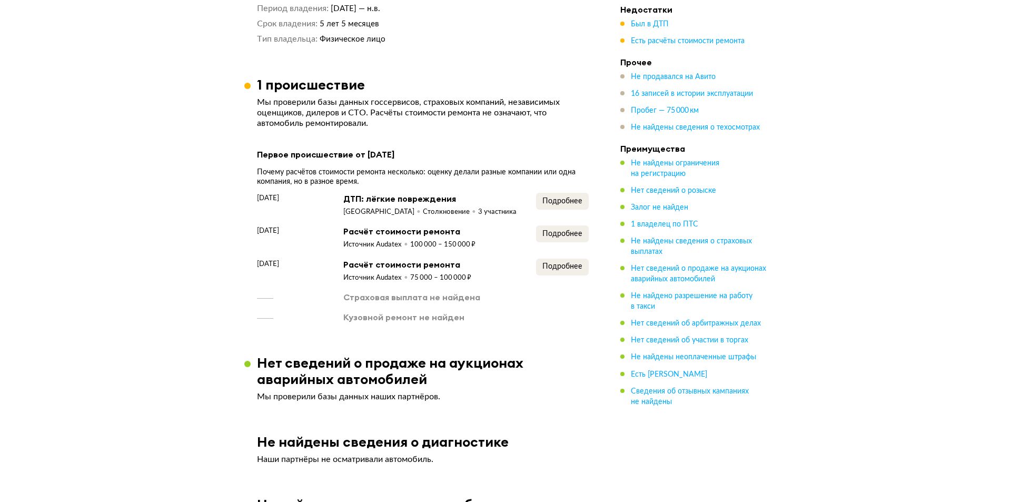
scroll to position [790, 0]
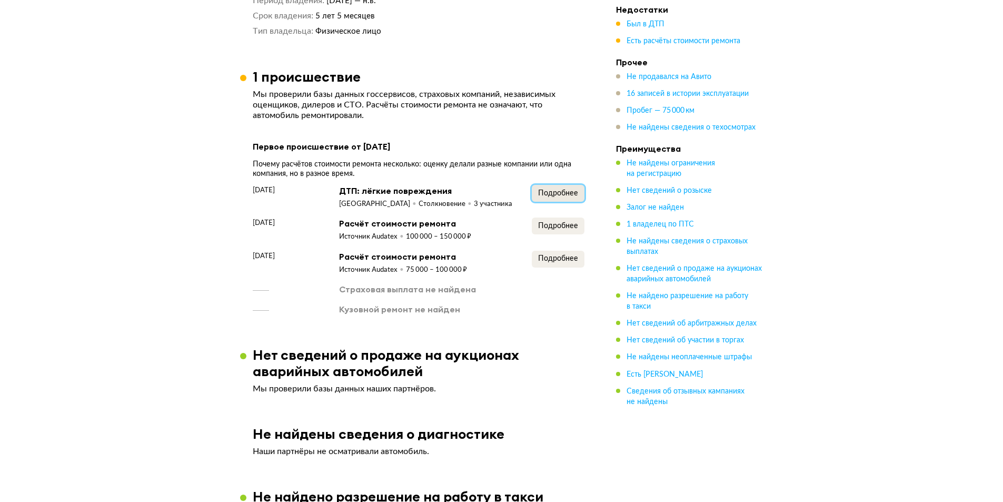
click at [559, 191] on span "Подробнее" at bounding box center [558, 193] width 40 height 7
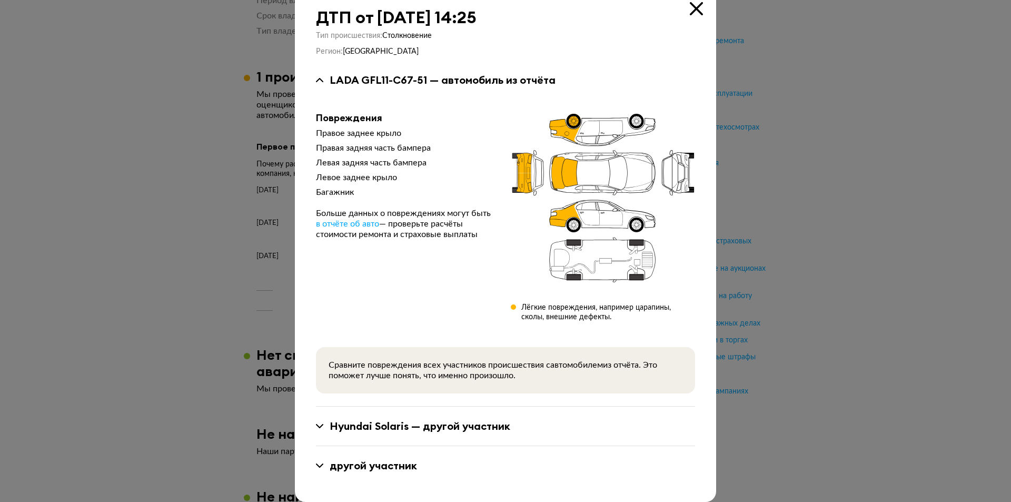
scroll to position [32, 0]
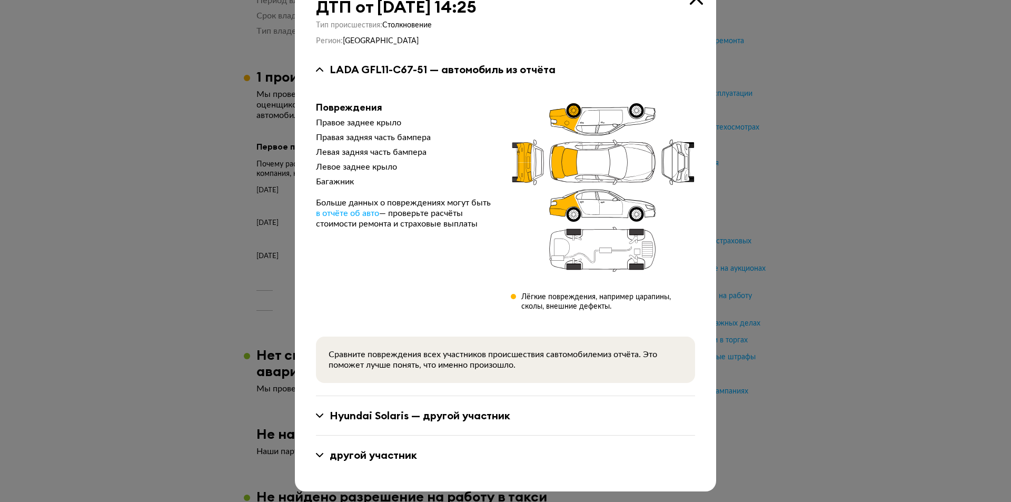
click at [392, 456] on div "другой участник" at bounding box center [373, 455] width 87 height 14
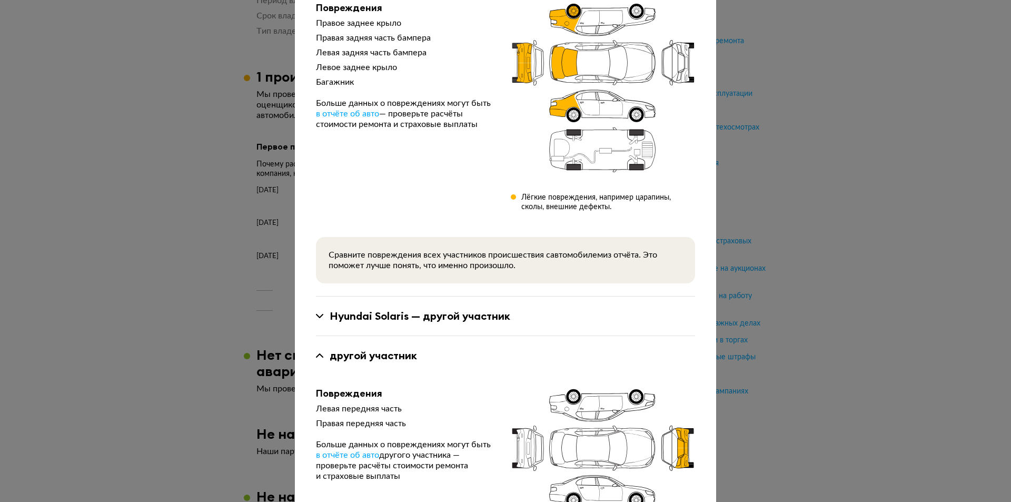
scroll to position [267, 0]
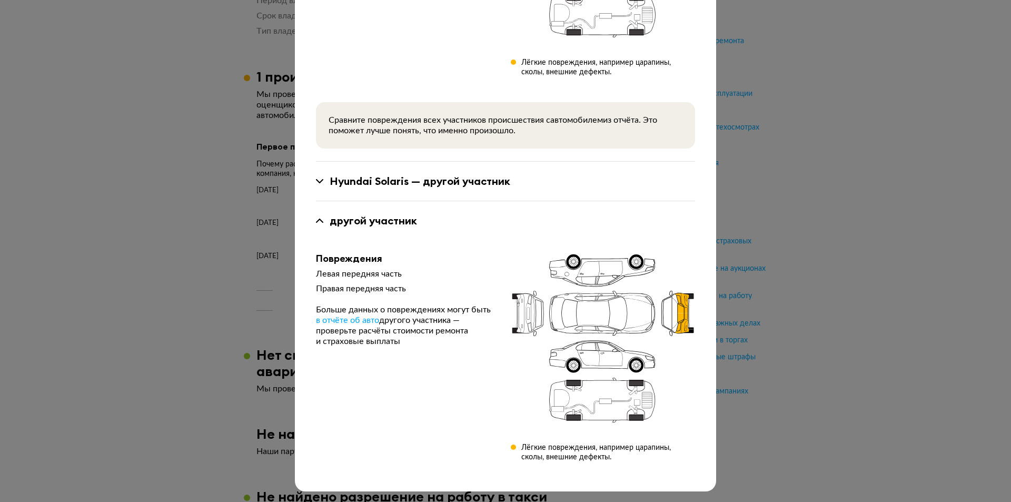
click at [402, 179] on div "Hyundai Solaris — другой участник" at bounding box center [420, 181] width 181 height 14
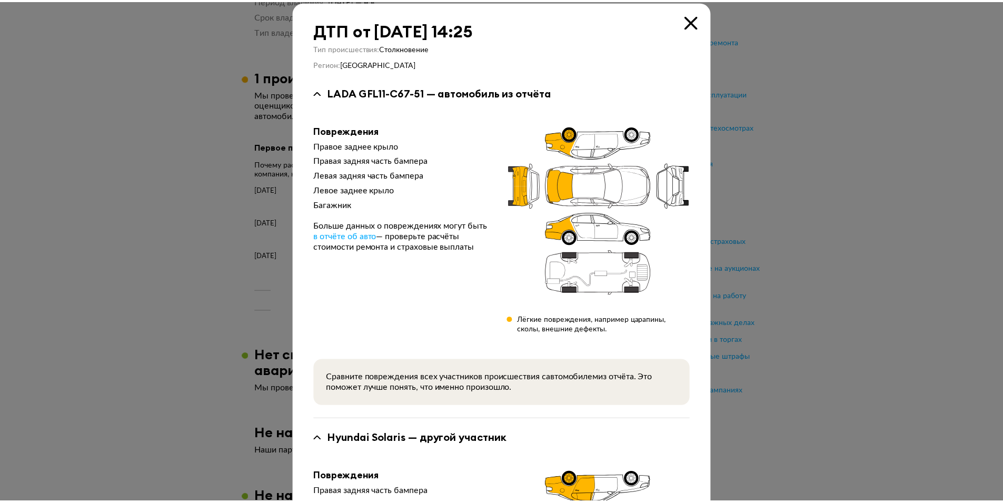
scroll to position [0, 0]
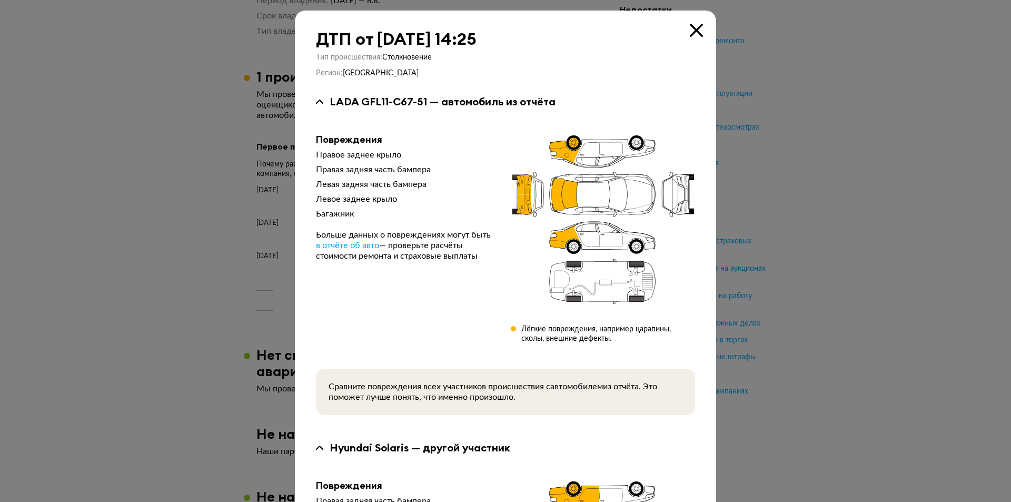
click at [694, 29] on icon at bounding box center [696, 30] width 13 height 13
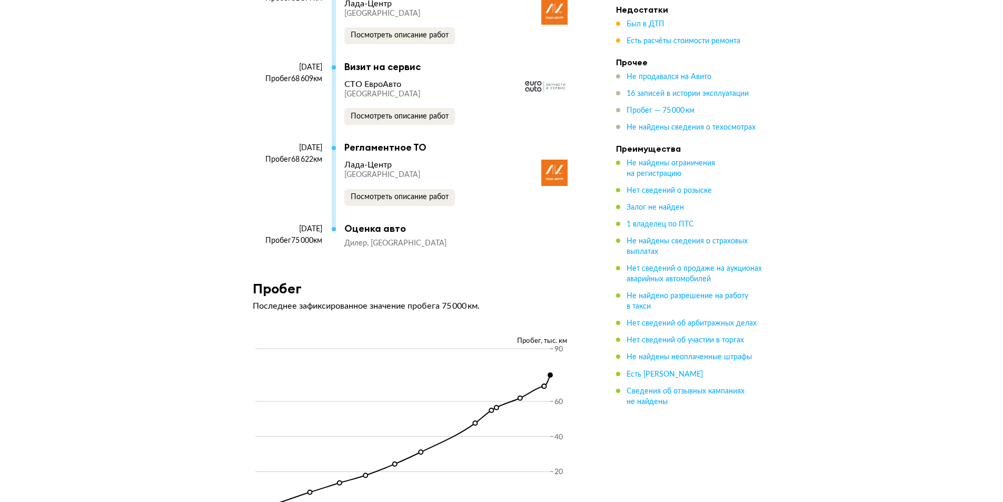
scroll to position [2697, 0]
click at [413, 119] on span "Посмотреть описание работ" at bounding box center [400, 115] width 98 height 7
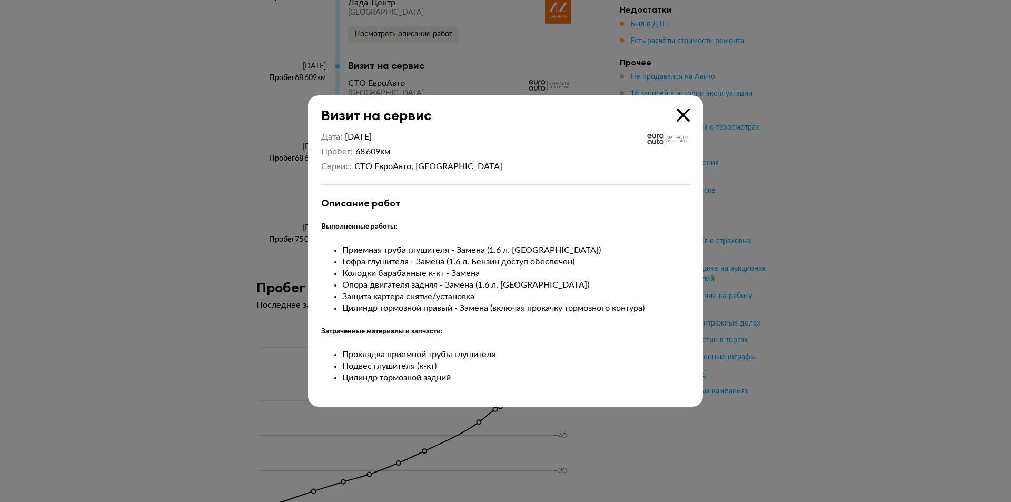
click at [688, 116] on icon at bounding box center [683, 115] width 13 height 13
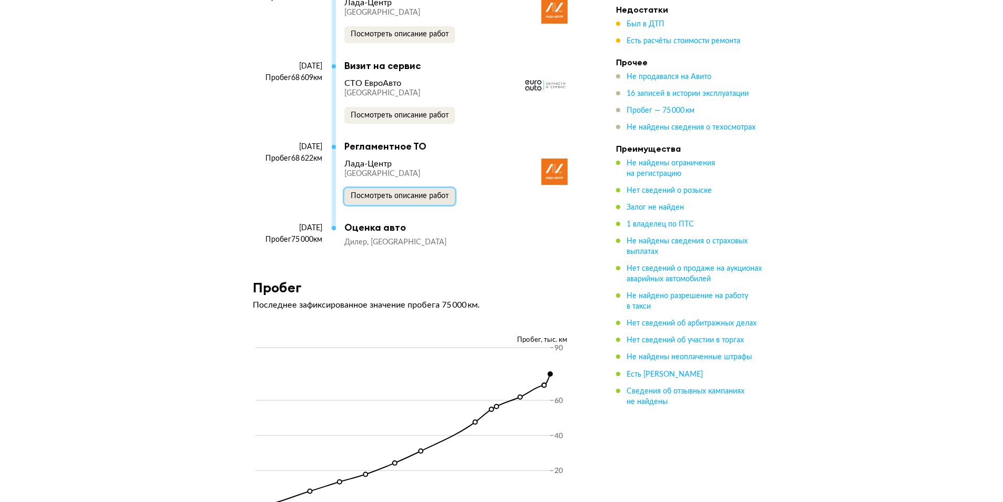
click at [399, 200] on span "Посмотреть описание работ" at bounding box center [400, 195] width 98 height 7
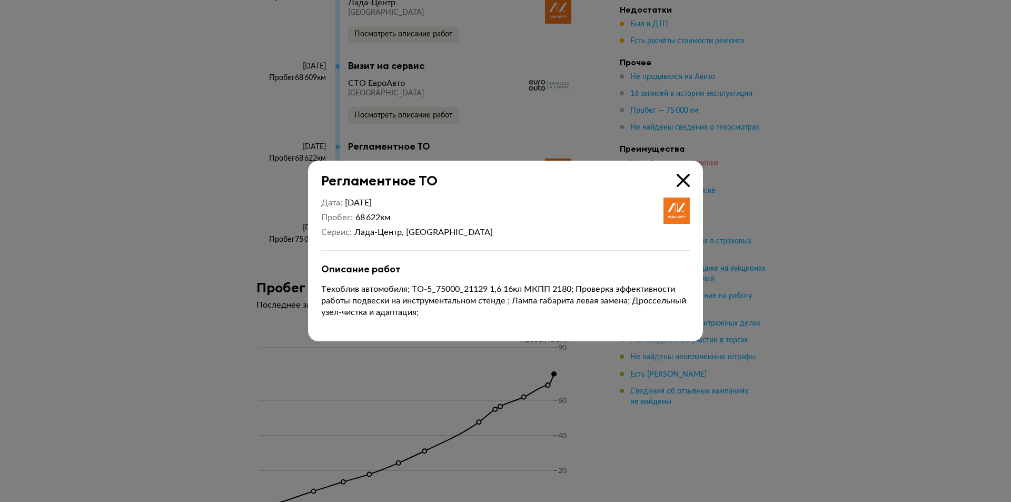
click at [680, 178] on icon at bounding box center [683, 180] width 13 height 13
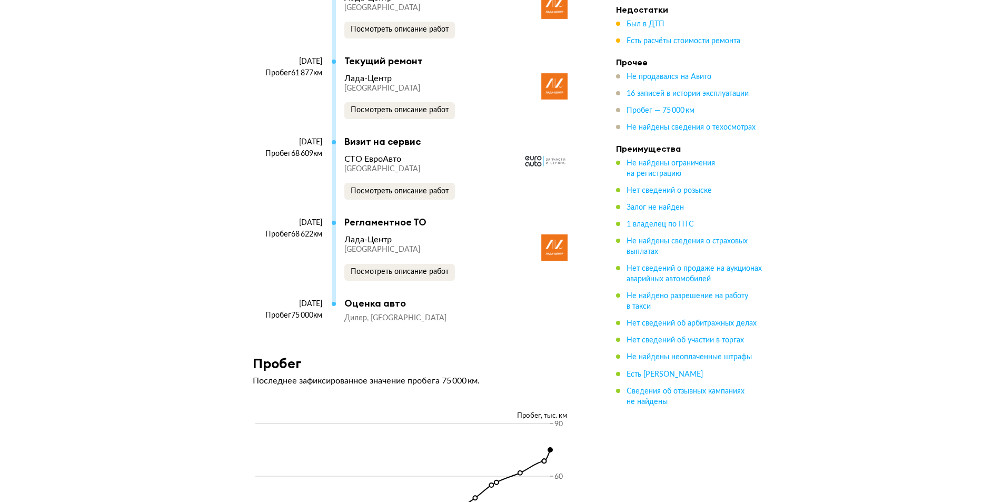
scroll to position [2592, 0]
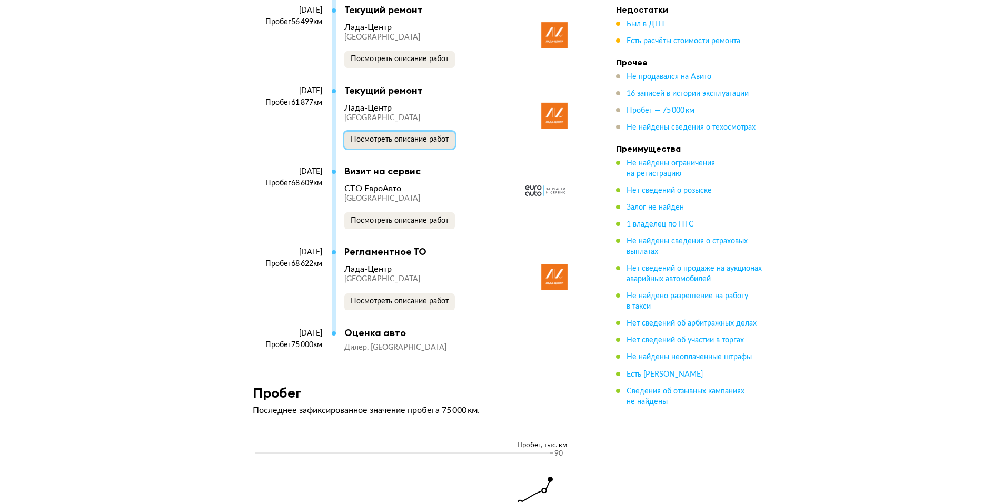
click at [405, 141] on button "Посмотреть описание работ" at bounding box center [399, 140] width 111 height 17
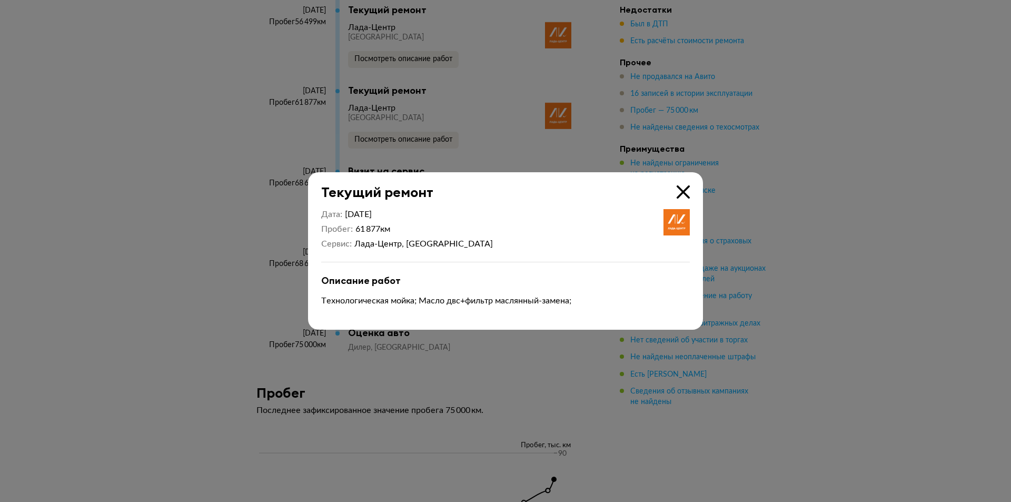
click at [685, 190] on icon at bounding box center [683, 191] width 13 height 13
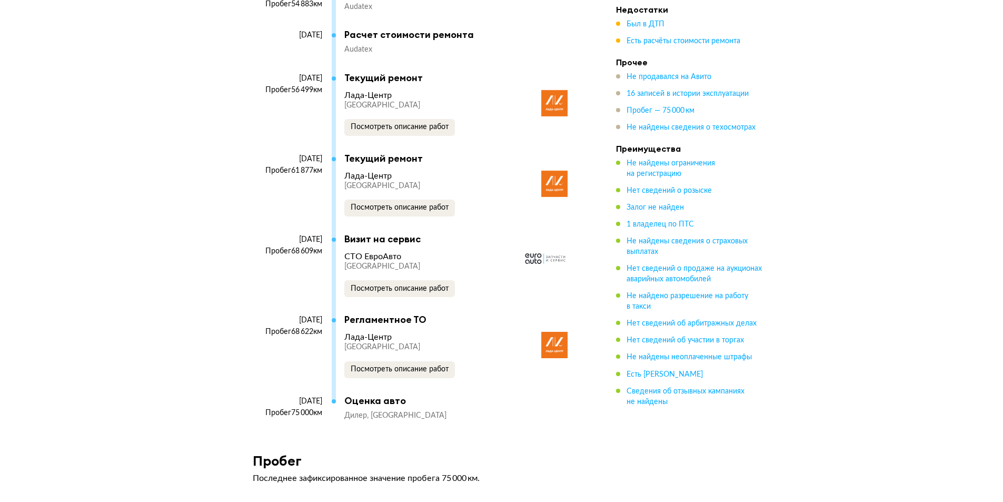
scroll to position [2434, 0]
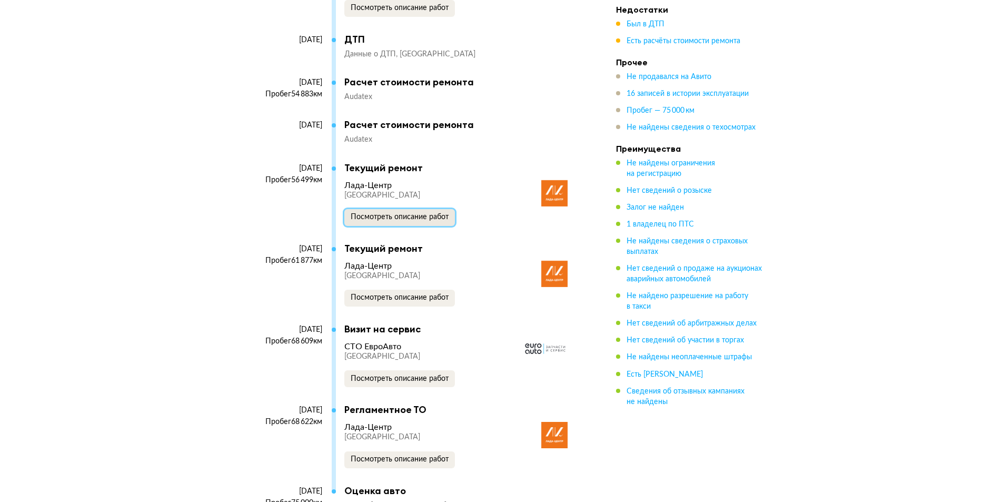
click at [430, 221] on span "Посмотреть описание работ" at bounding box center [400, 216] width 98 height 7
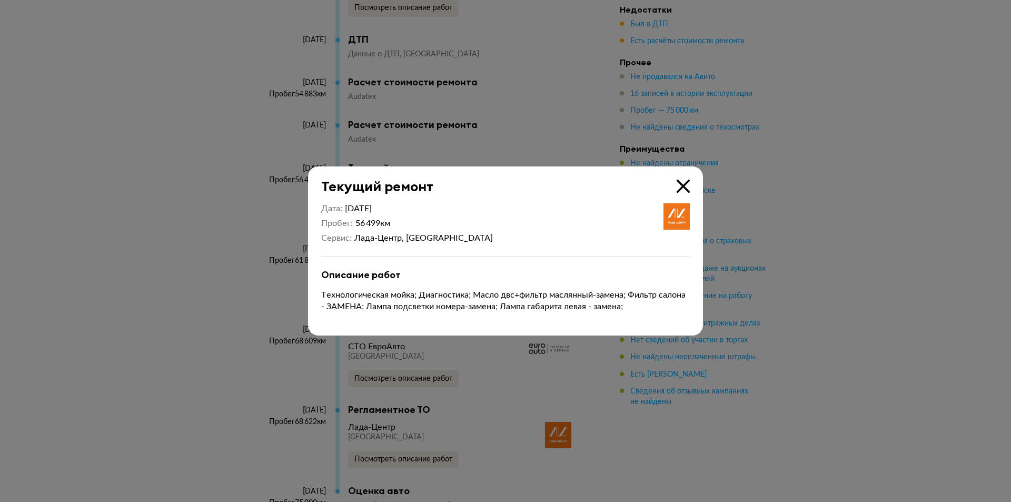
click at [687, 182] on icon at bounding box center [683, 186] width 13 height 13
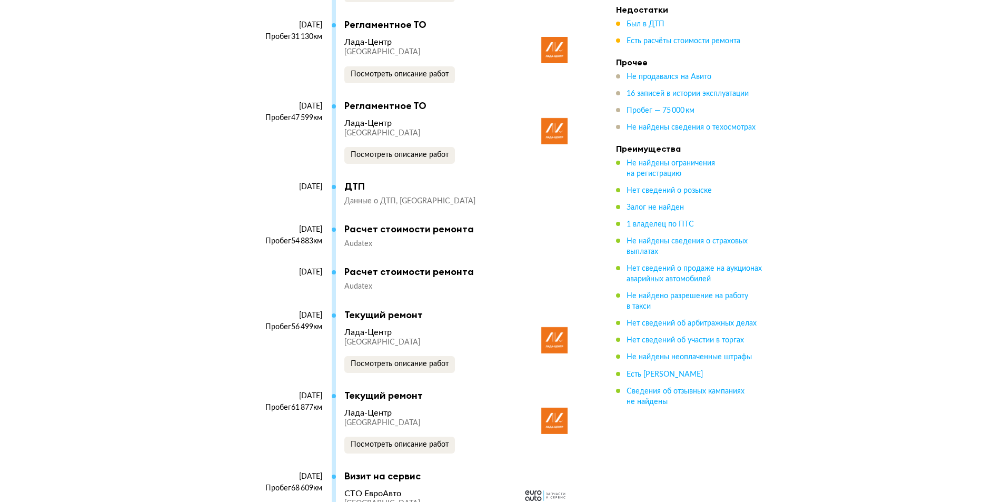
scroll to position [2276, 0]
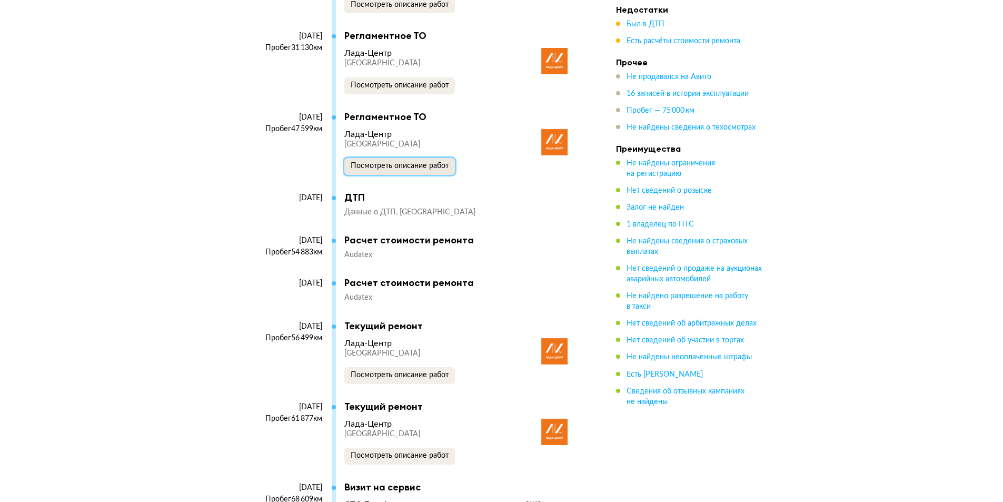
click at [396, 169] on span "Посмотреть описание работ" at bounding box center [400, 165] width 98 height 7
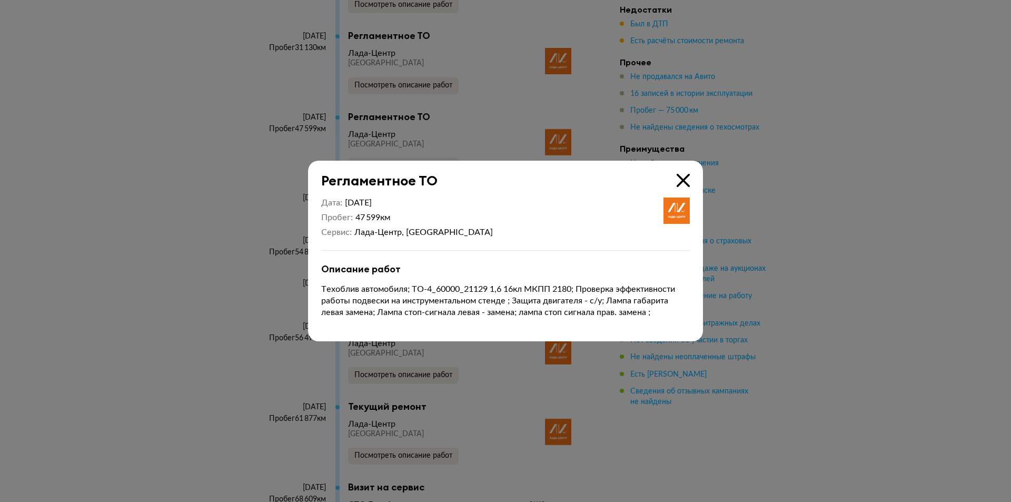
click at [683, 180] on icon at bounding box center [683, 180] width 13 height 13
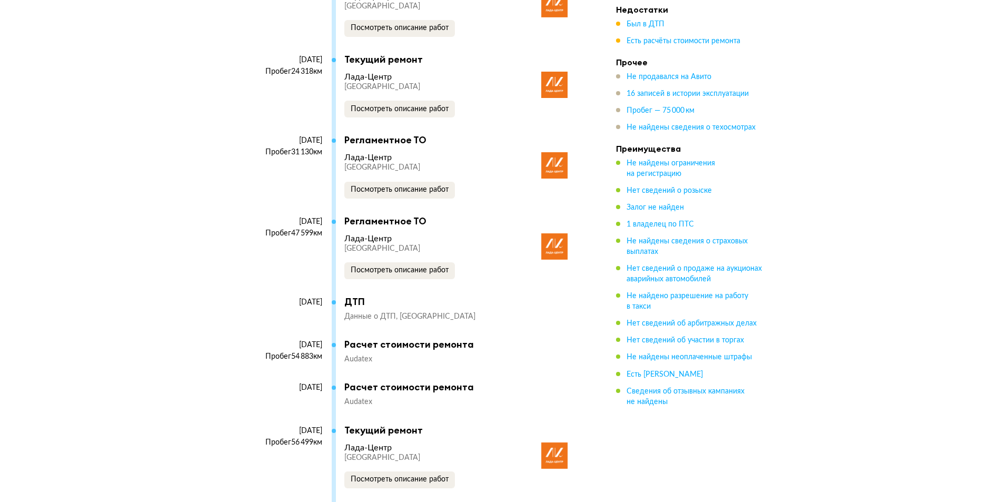
scroll to position [2170, 0]
click at [427, 194] on span "Посмотреть описание работ" at bounding box center [400, 190] width 98 height 7
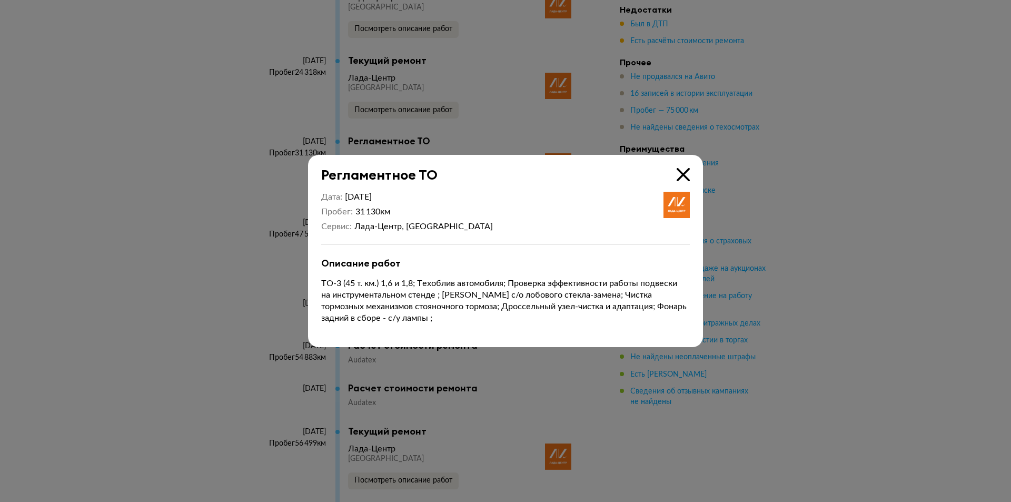
click at [685, 175] on icon at bounding box center [683, 174] width 13 height 13
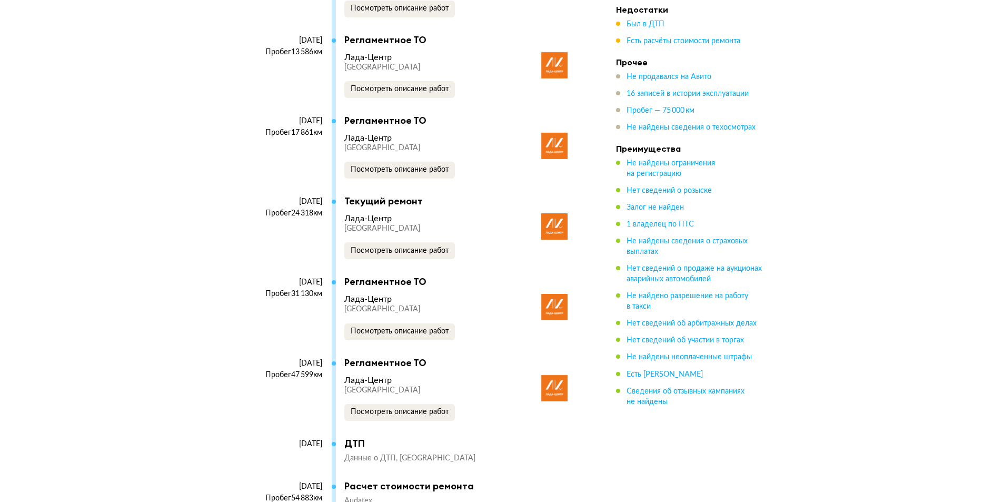
scroll to position [1959, 0]
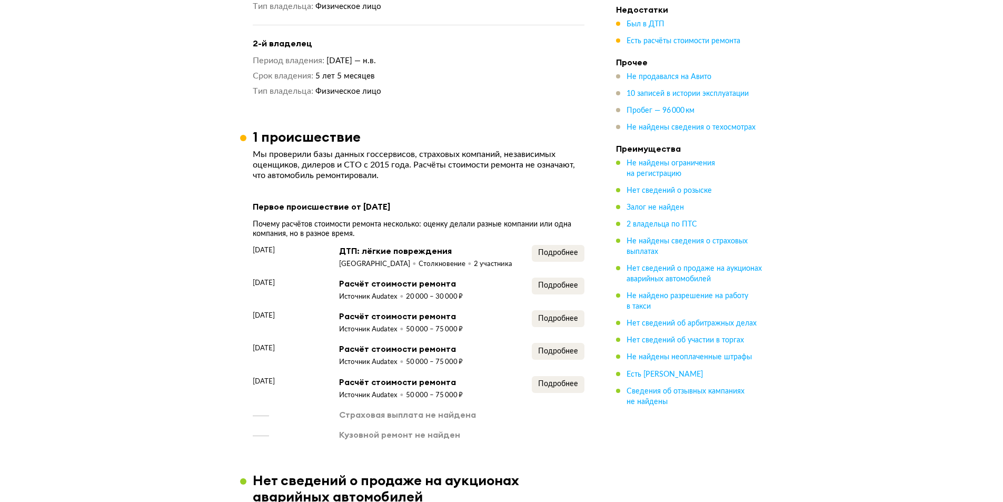
scroll to position [895, 0]
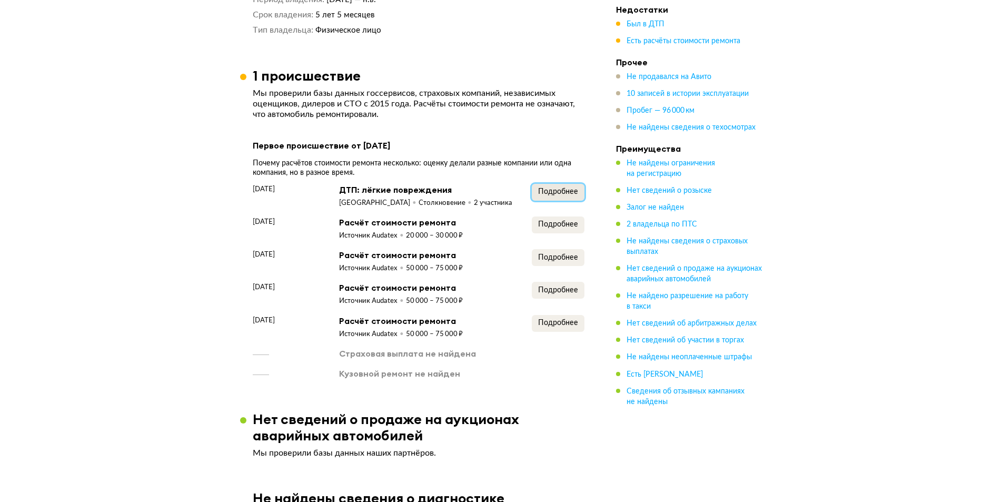
click at [564, 188] on span "Подробнее" at bounding box center [558, 191] width 40 height 7
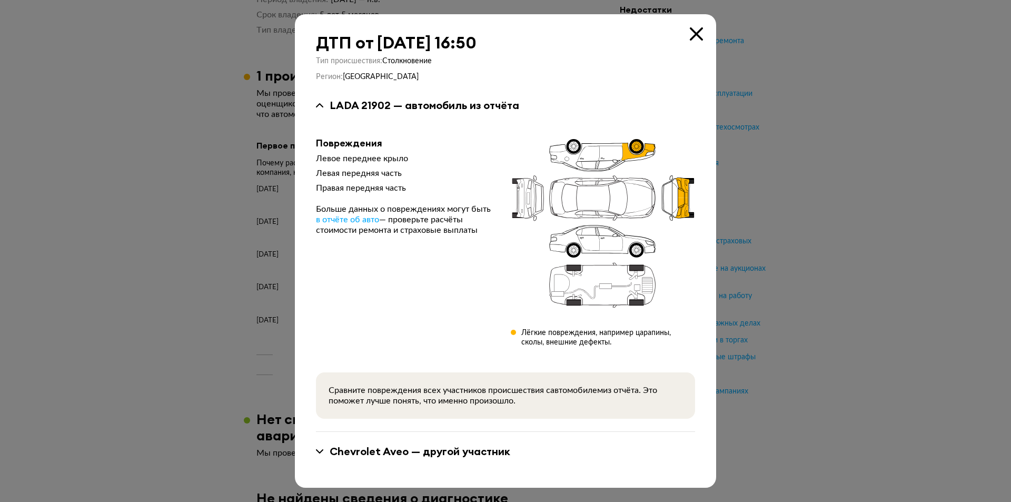
click at [693, 40] on icon at bounding box center [696, 33] width 13 height 13
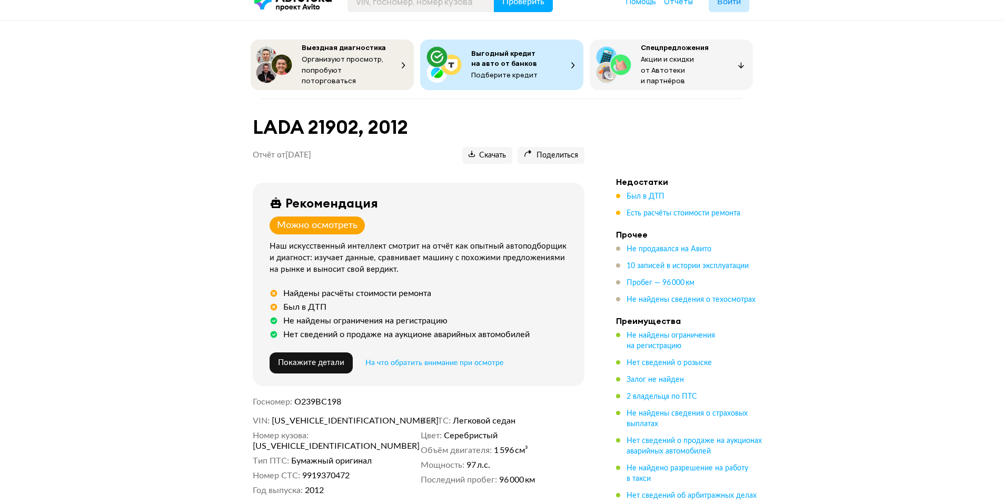
scroll to position [0, 0]
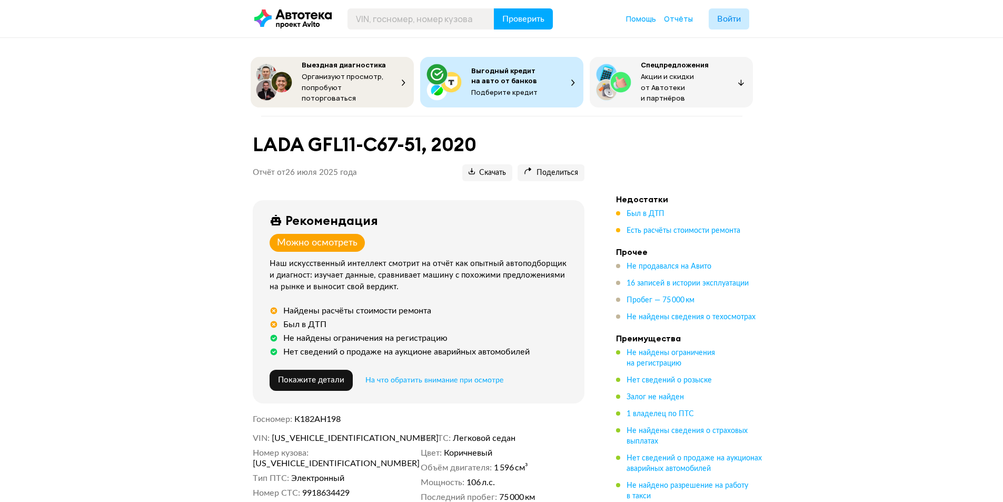
scroll to position [1959, 0]
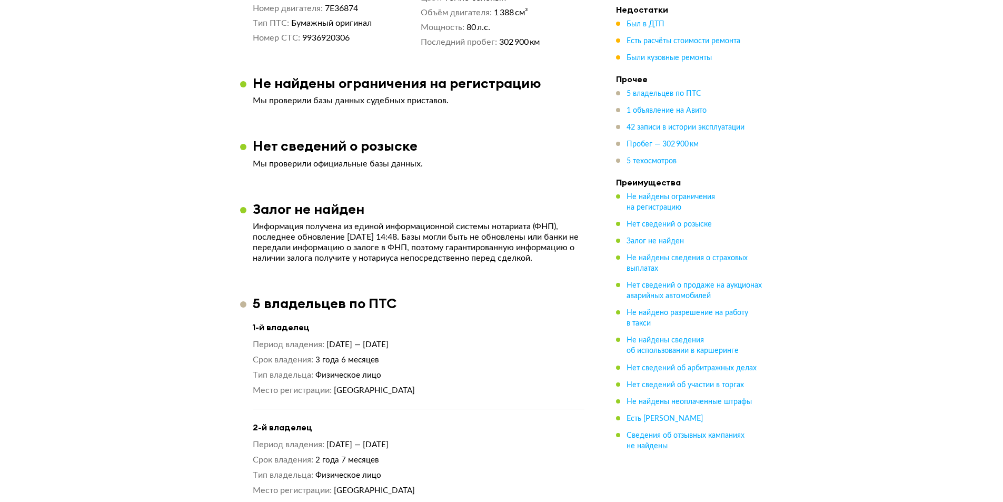
scroll to position [579, 0]
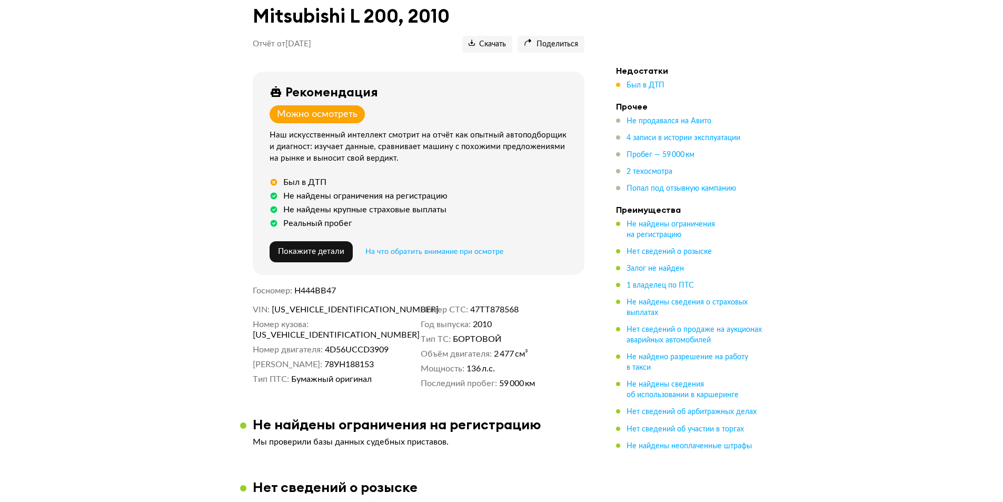
scroll to position [53, 0]
